Goal: Information Seeking & Learning: Learn about a topic

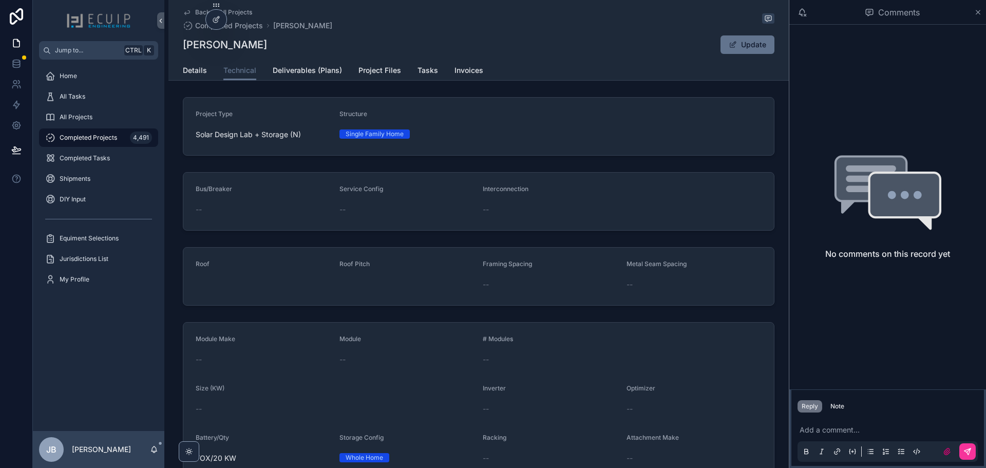
scroll to position [160, 0]
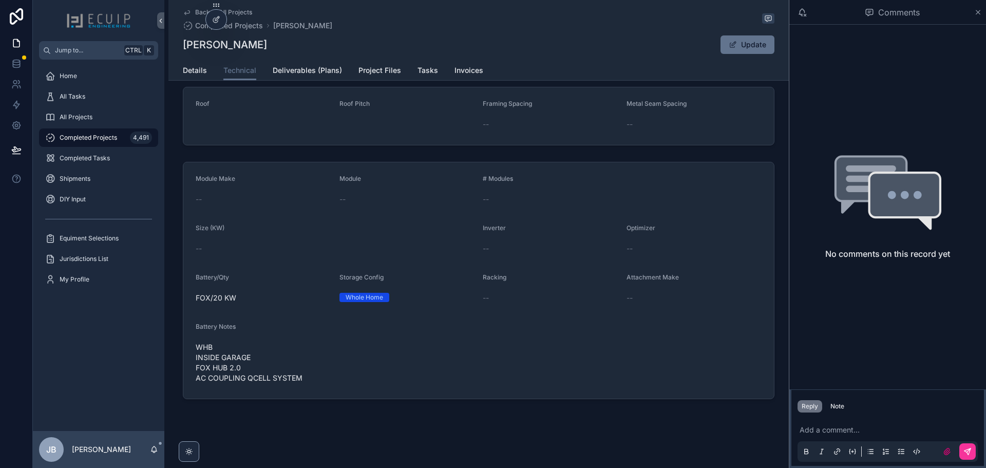
click at [79, 117] on span "All Projects" at bounding box center [76, 117] width 33 height 8
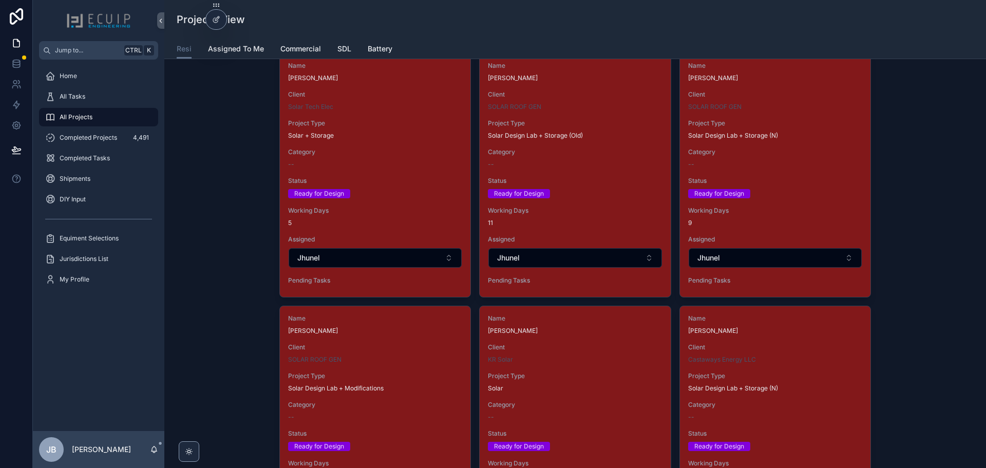
scroll to position [1643, 0]
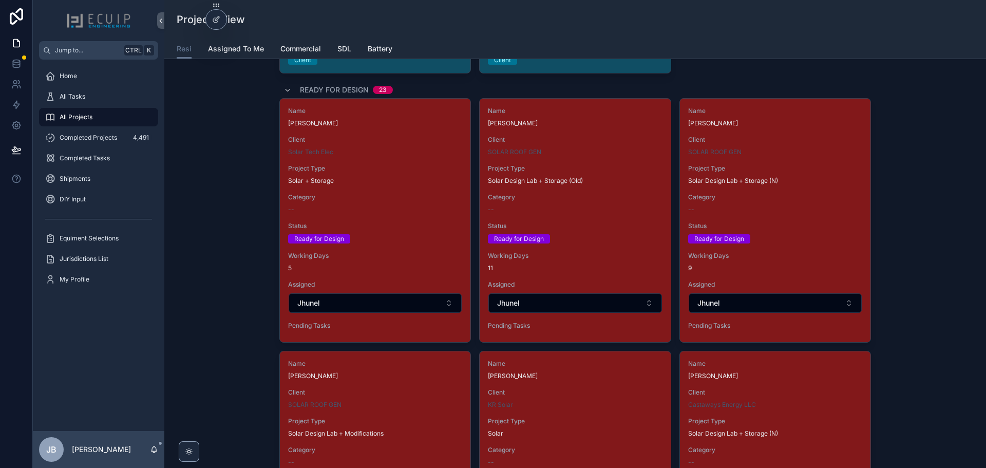
click at [592, 160] on div "Name Roberto Perez Client SOLAR ROOF GEN Project Type Solar Design Lab + Storag…" at bounding box center [574, 220] width 190 height 243
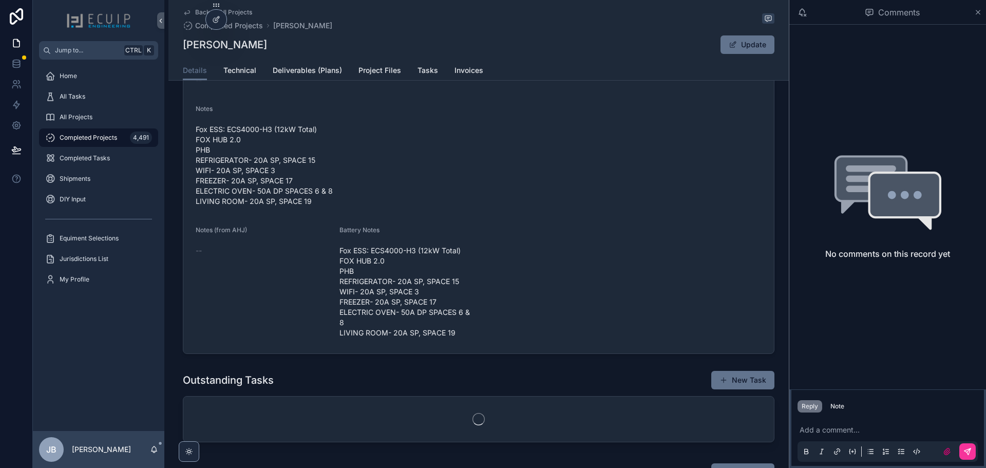
scroll to position [411, 0]
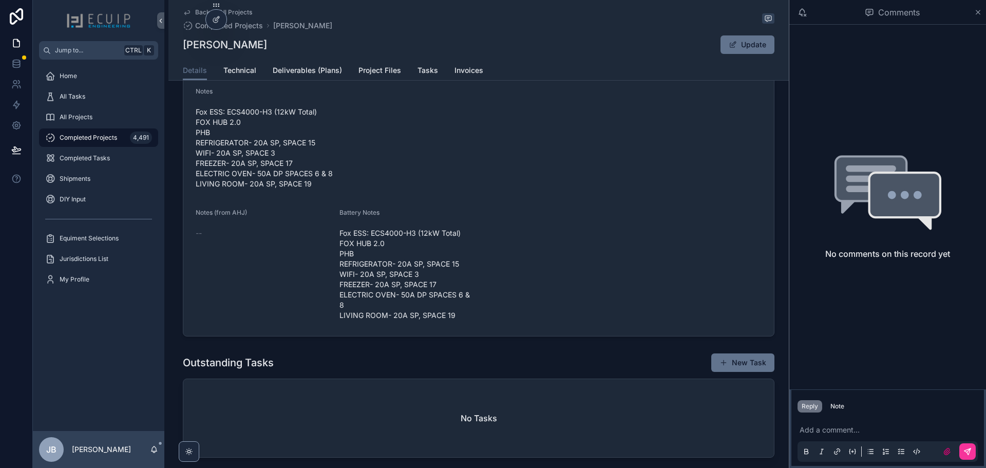
click at [360, 70] on span "Project Files" at bounding box center [379, 70] width 43 height 10
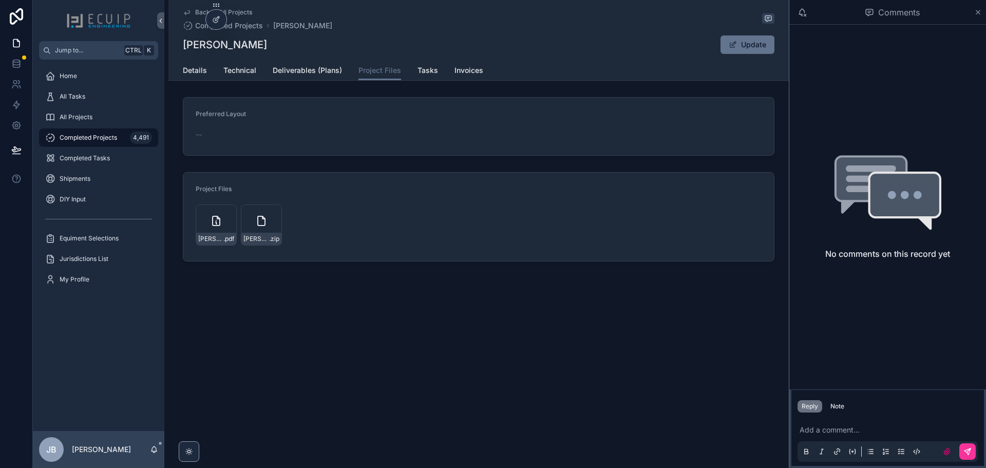
click at [213, 222] on icon "scrollable content" at bounding box center [216, 220] width 7 height 9
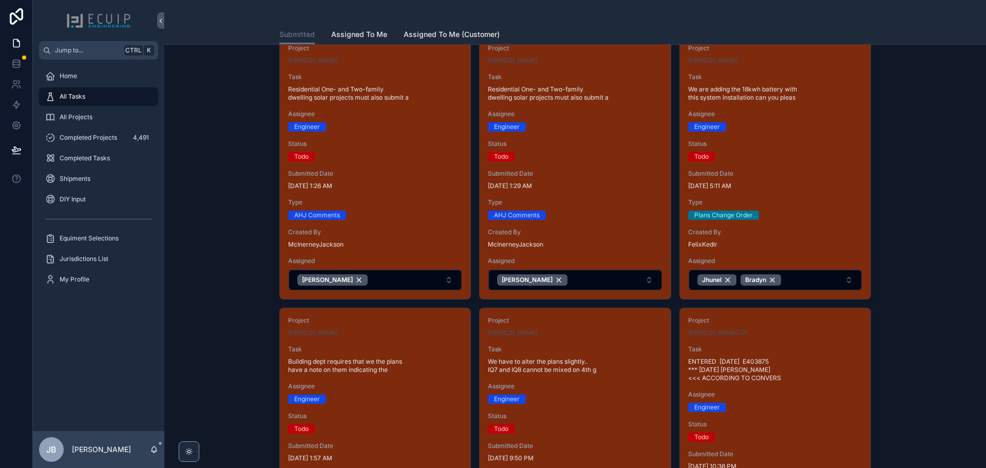
scroll to position [359, 0]
click at [89, 118] on span "All Projects" at bounding box center [76, 117] width 33 height 8
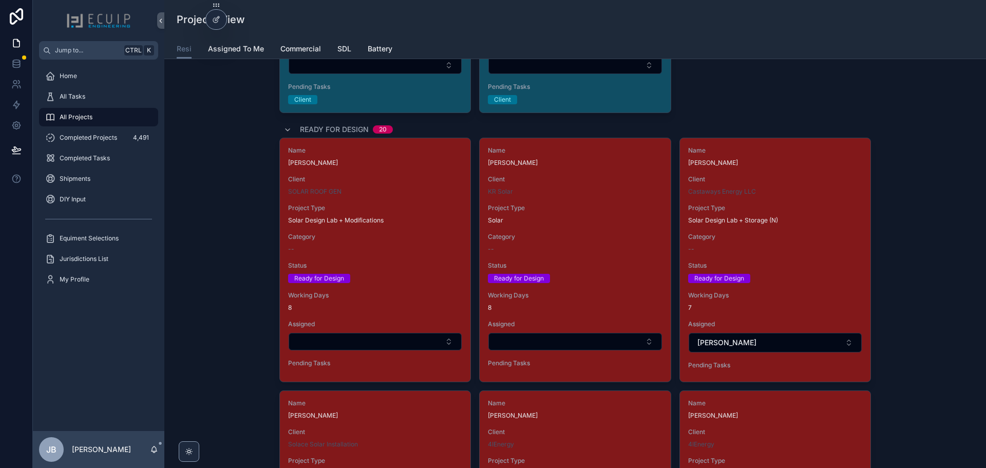
scroll to position [1591, 0]
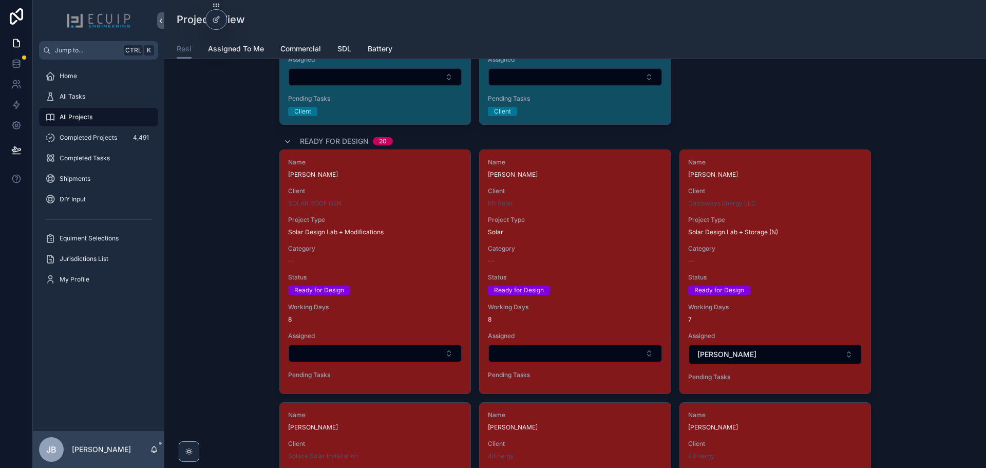
click at [396, 215] on div "Name Danildo Urbina Client SOLAR ROOF GEN Project Type Solar Design Lab + Modif…" at bounding box center [375, 270] width 190 height 241
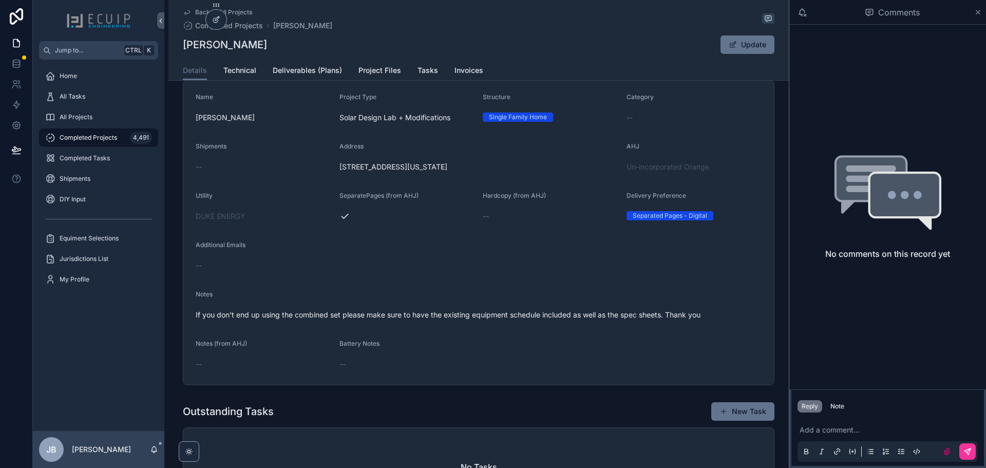
scroll to position [205, 0]
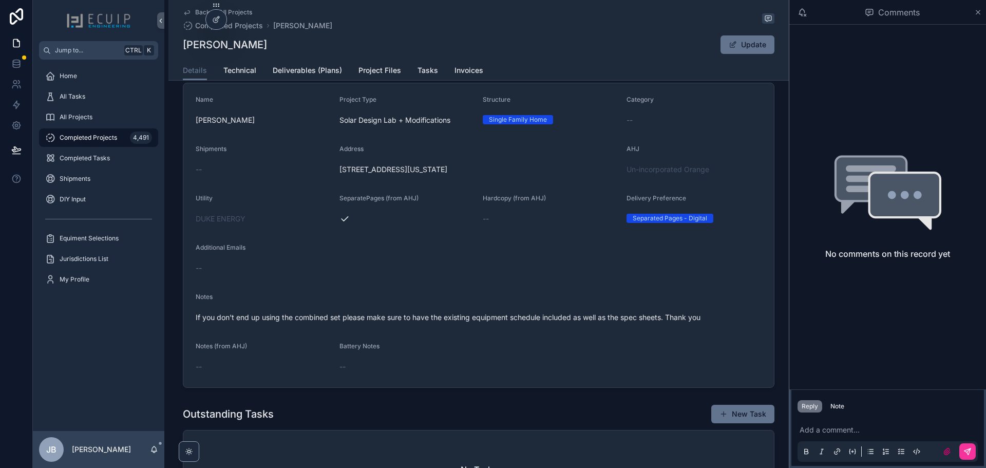
click at [242, 72] on span "Technical" at bounding box center [239, 70] width 33 height 10
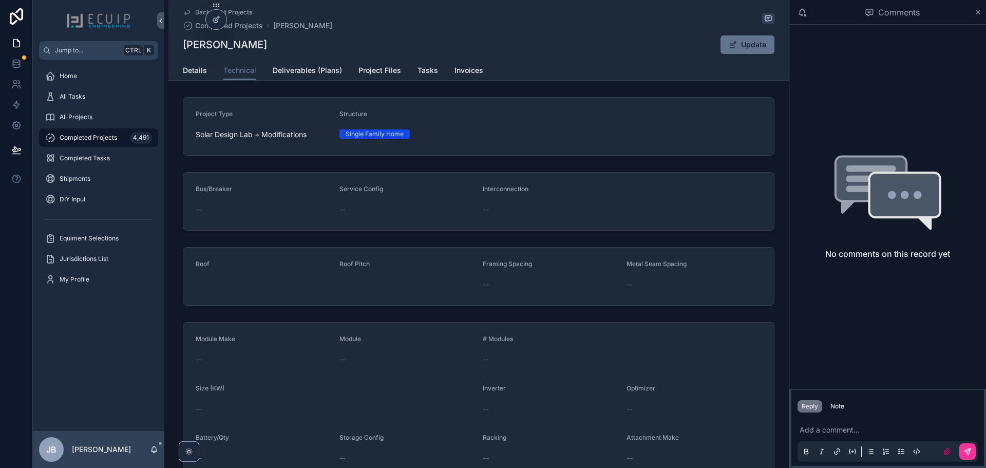
click at [363, 75] on span "Project Files" at bounding box center [379, 70] width 43 height 10
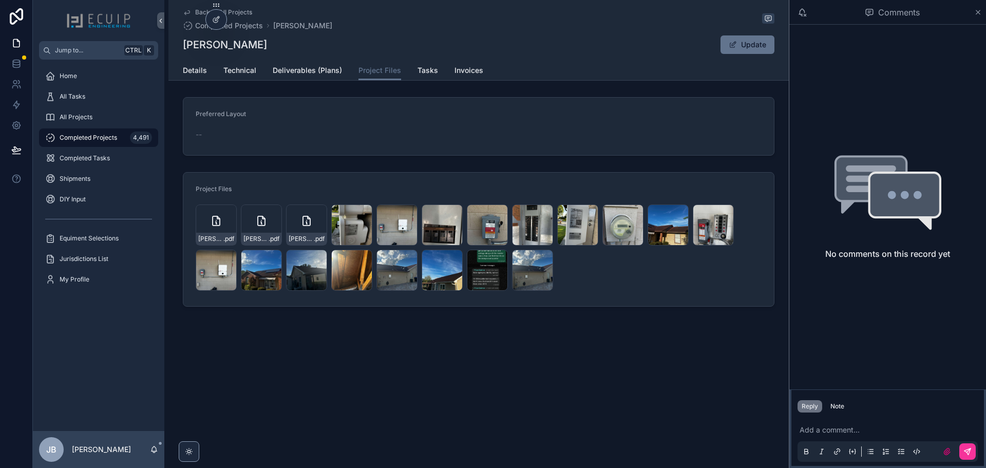
click at [214, 229] on div "Danildo-Urbina-Engineering .pdf" at bounding box center [216, 224] width 41 height 41
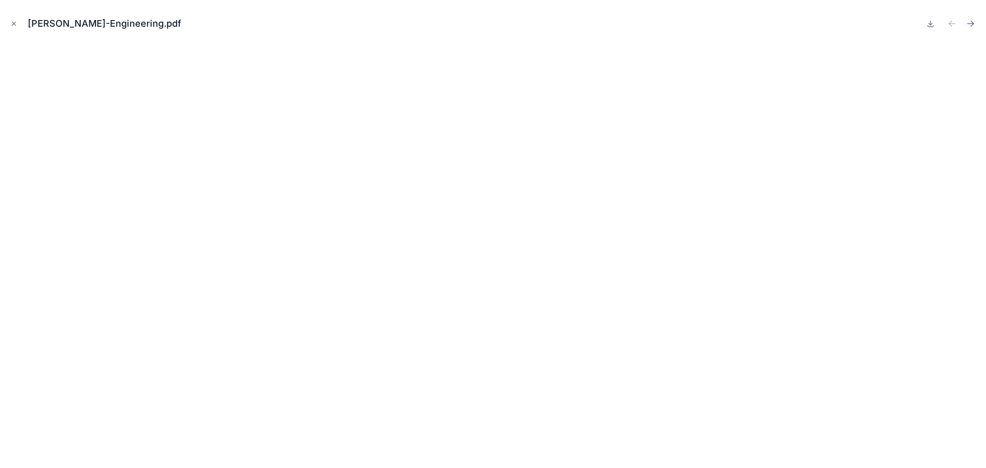
click at [5, 17] on div "Danildo-Urbina-Engineering.pdf" at bounding box center [493, 234] width 986 height 468
click at [16, 25] on icon "Close modal" at bounding box center [13, 23] width 7 height 7
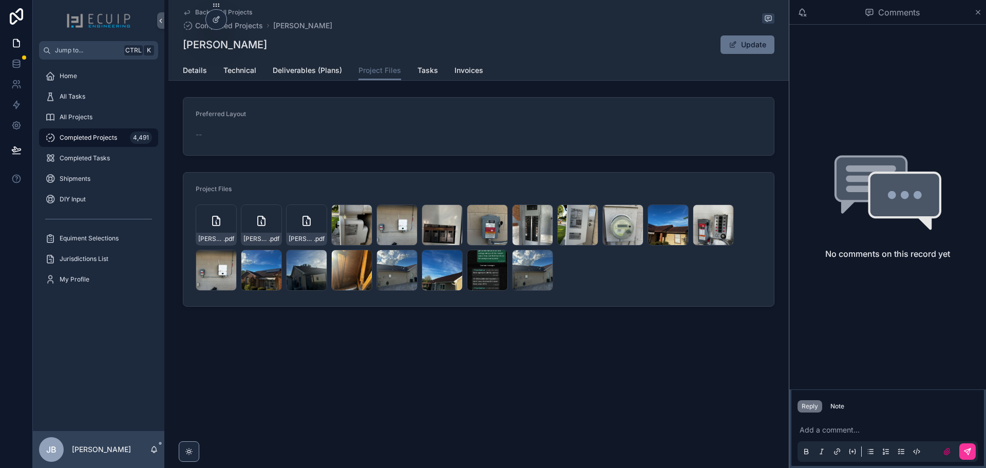
click at [193, 74] on span "Details" at bounding box center [195, 70] width 24 height 10
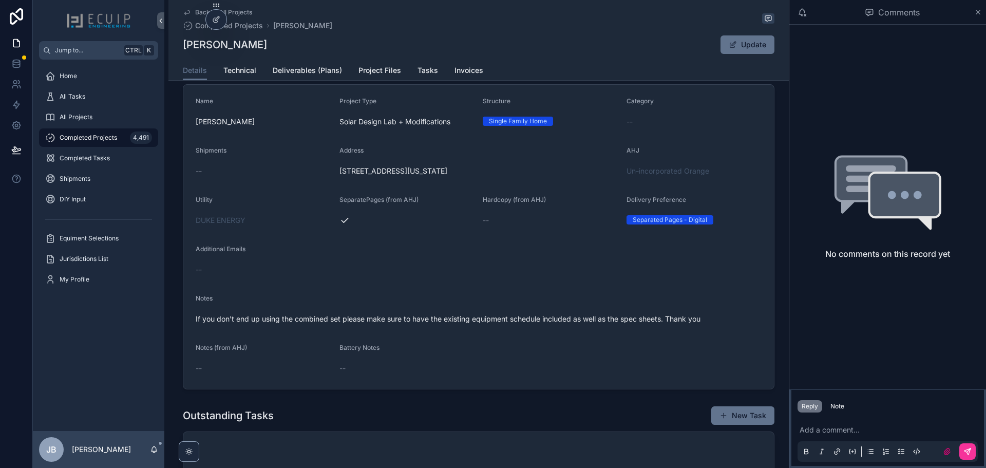
scroll to position [205, 0]
click at [316, 75] on link "Deliverables (Plans)" at bounding box center [307, 71] width 69 height 21
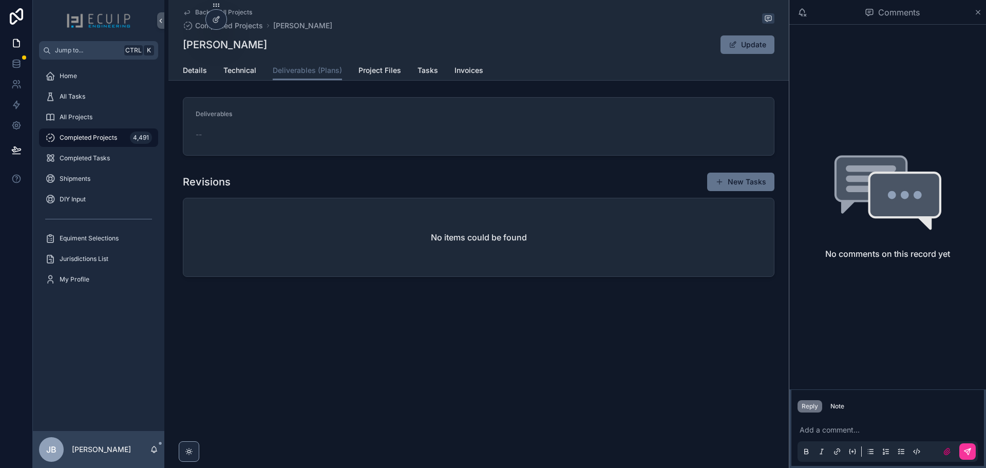
click at [362, 70] on span "Project Files" at bounding box center [379, 70] width 43 height 10
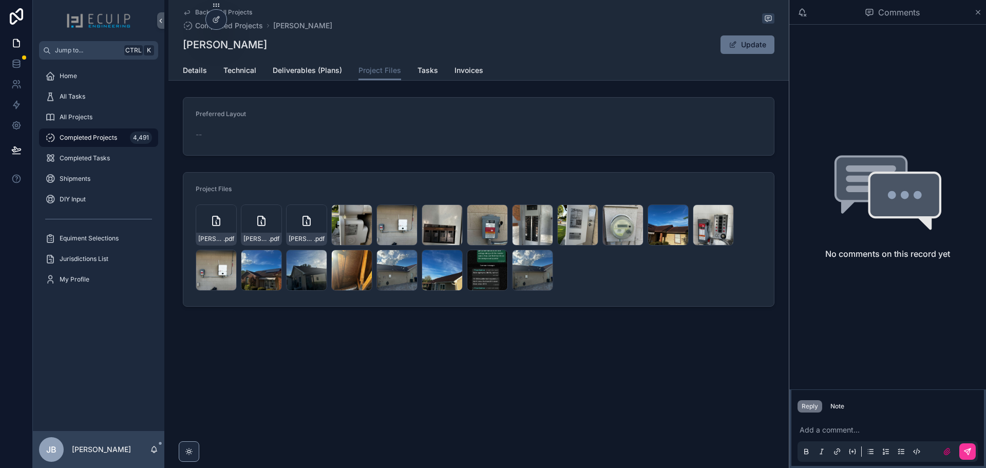
drag, startPoint x: 232, startPoint y: 44, endPoint x: 178, endPoint y: 45, distance: 54.4
click at [178, 45] on div "Back to All Projects Completed Projects Danildo Urbina Danildo Urbina Update Pr…" at bounding box center [478, 40] width 620 height 81
copy h1 "Danildo Urbina"
click at [215, 224] on icon "scrollable content" at bounding box center [216, 221] width 12 height 12
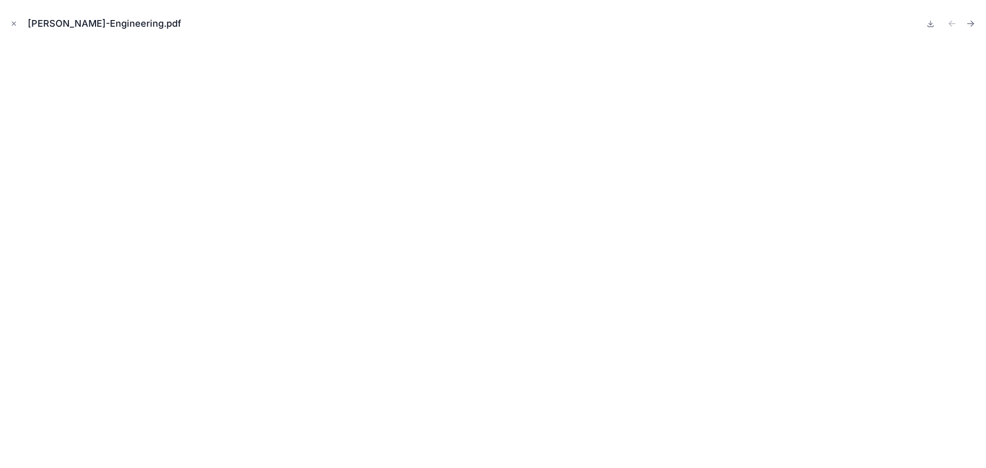
click at [925, 25] on button at bounding box center [930, 23] width 12 height 14
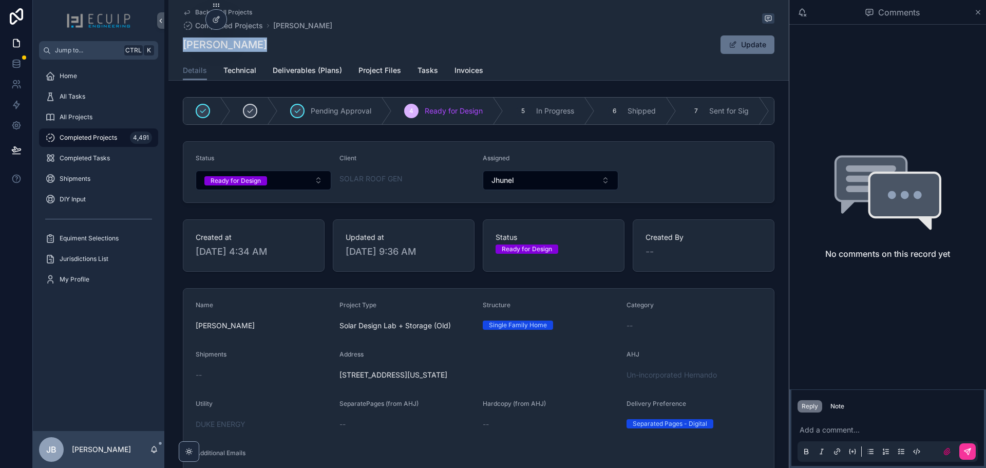
drag, startPoint x: 270, startPoint y: 47, endPoint x: 170, endPoint y: 40, distance: 100.4
click at [170, 40] on div "Back to All Projects Completed Projects Roberto Perez Roberto Perez Update Deta…" at bounding box center [478, 40] width 620 height 81
copy h1 "[PERSON_NAME]"
click at [279, 187] on button "Ready for Design" at bounding box center [264, 180] width 136 height 20
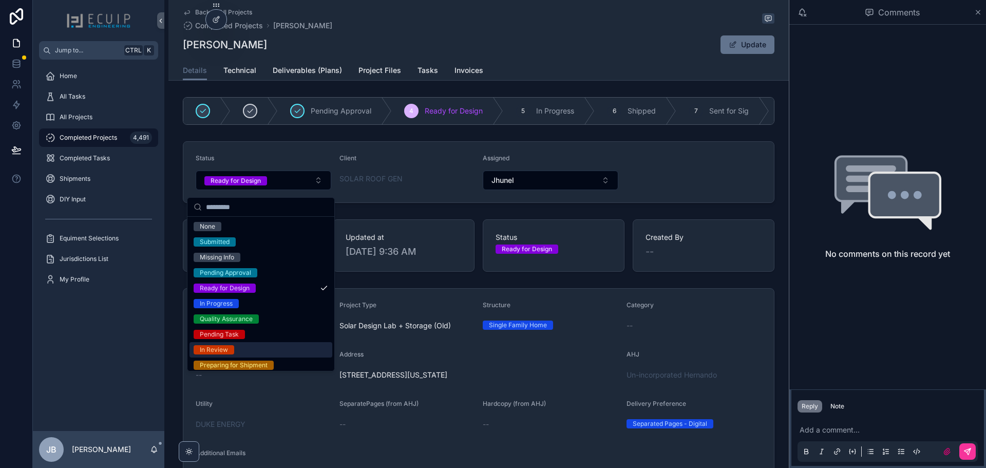
click at [289, 352] on div "In Review" at bounding box center [260, 349] width 143 height 15
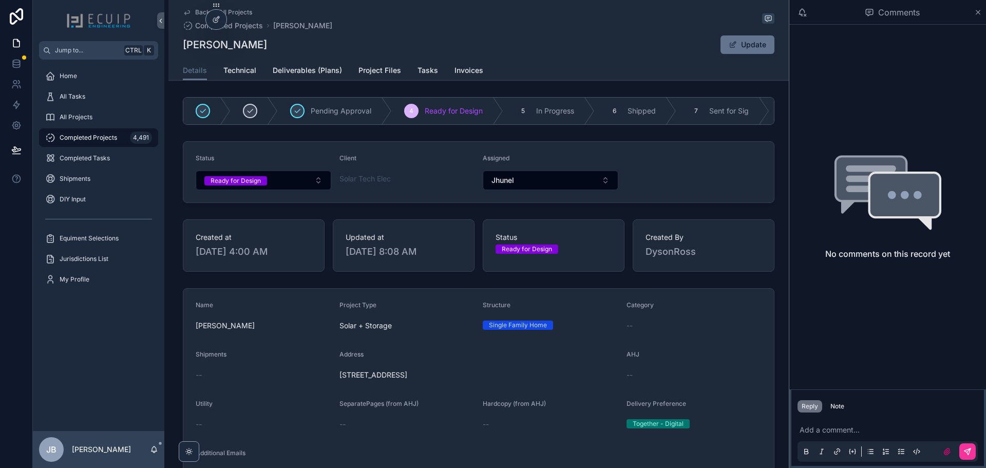
click at [285, 185] on button "Ready for Design" at bounding box center [264, 180] width 136 height 20
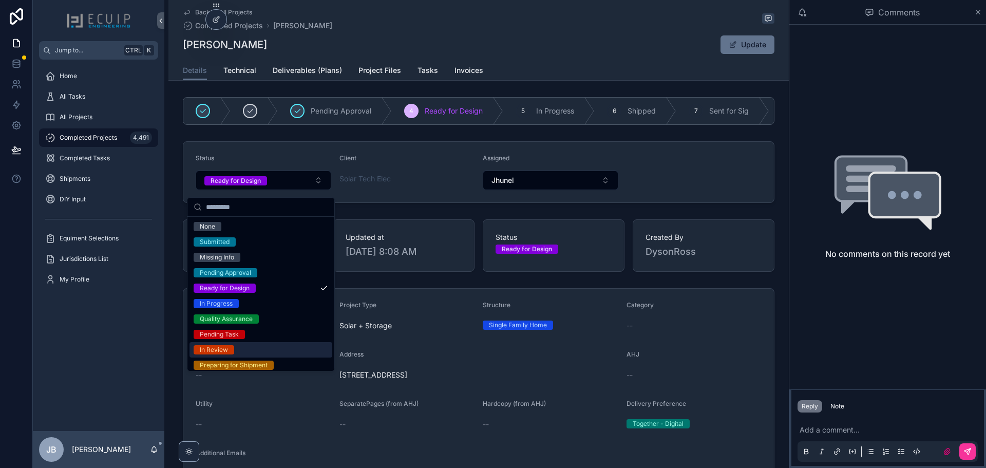
click at [279, 349] on div "In Review" at bounding box center [260, 349] width 143 height 15
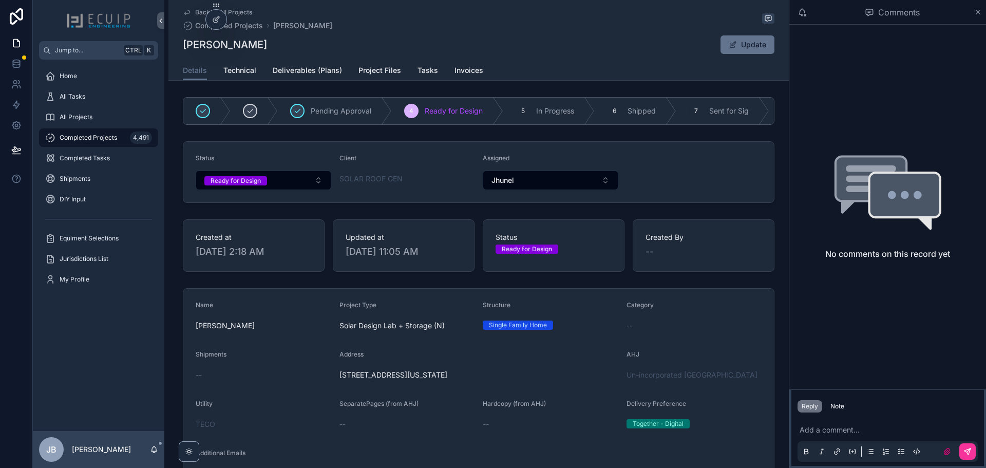
drag, startPoint x: 290, startPoint y: 41, endPoint x: 176, endPoint y: 46, distance: 114.6
click at [176, 46] on div "Back to All Projects Completed Projects [PERSON_NAME] III [PERSON_NAME] III Upd…" at bounding box center [478, 40] width 620 height 81
copy h1 "[PERSON_NAME]"
click at [221, 183] on div "Ready for Design" at bounding box center [235, 180] width 50 height 9
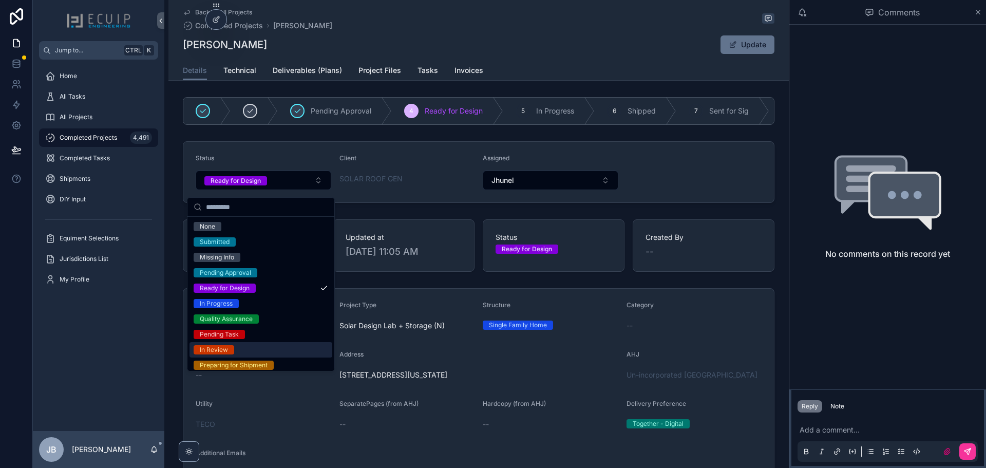
click at [233, 347] on span "In Review" at bounding box center [214, 349] width 41 height 9
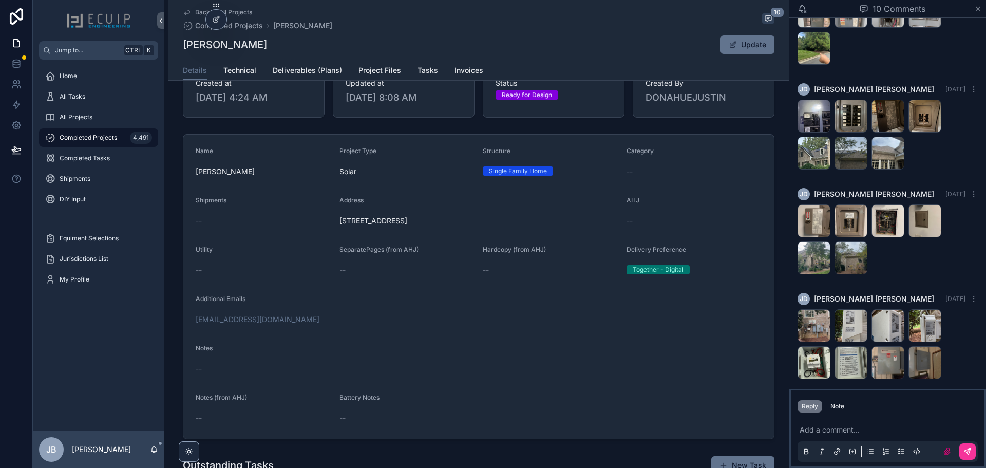
scroll to position [308, 0]
